Goal: Navigation & Orientation: Go to known website

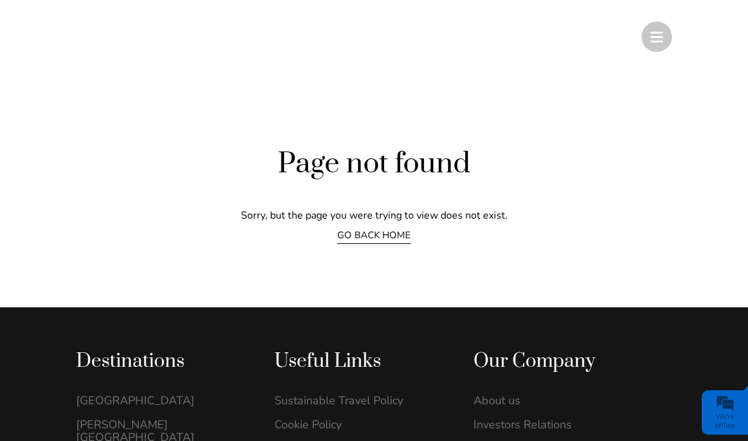
click at [398, 238] on link "GO BACK HOME" at bounding box center [374, 236] width 74 height 15
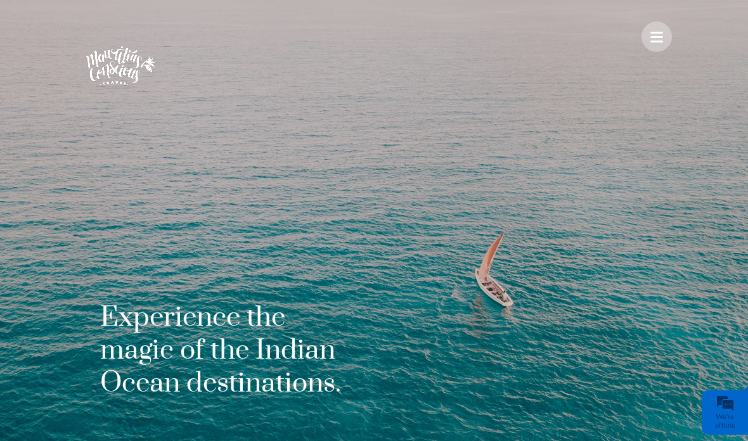
click at [665, 38] on div at bounding box center [656, 37] width 30 height 30
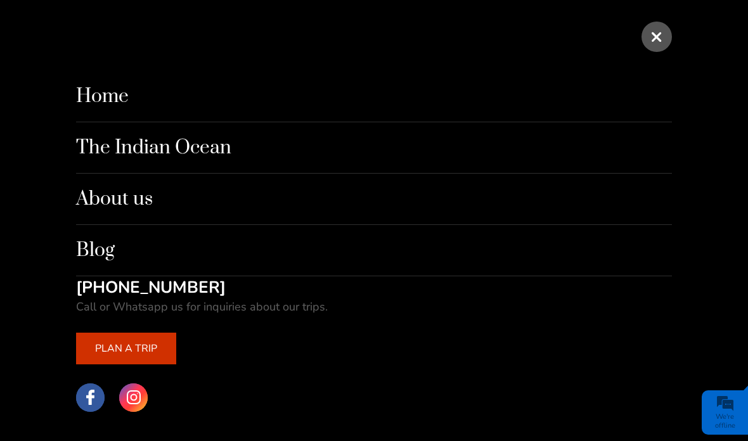
click at [667, 40] on div at bounding box center [656, 36] width 43 height 43
